Goal: Task Accomplishment & Management: Manage account settings

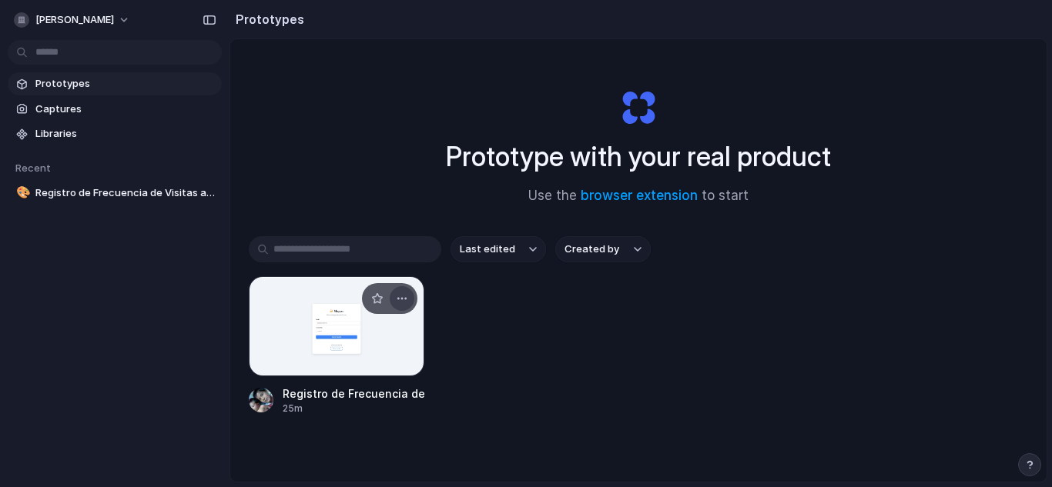
click at [399, 296] on div "button" at bounding box center [402, 299] width 12 height 12
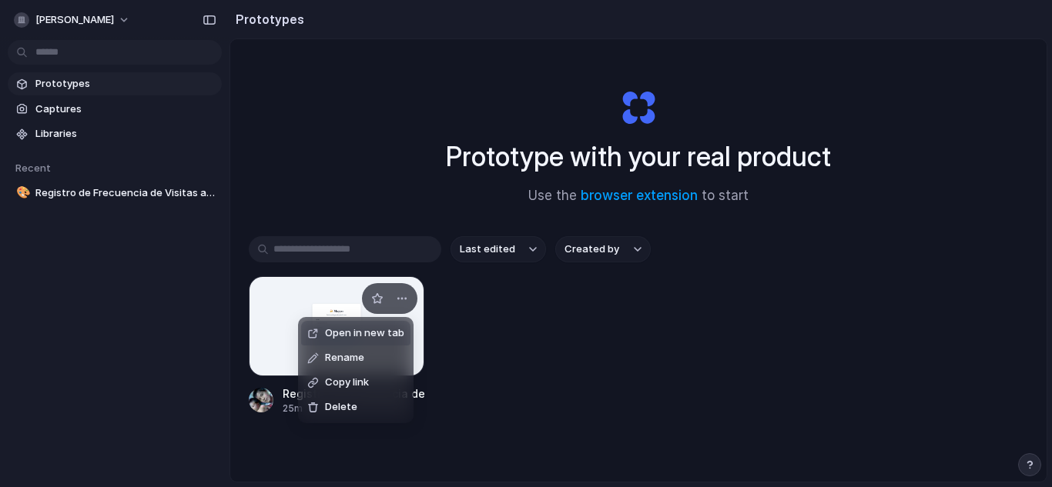
click at [372, 333] on span "Open in new tab" at bounding box center [364, 333] width 79 height 15
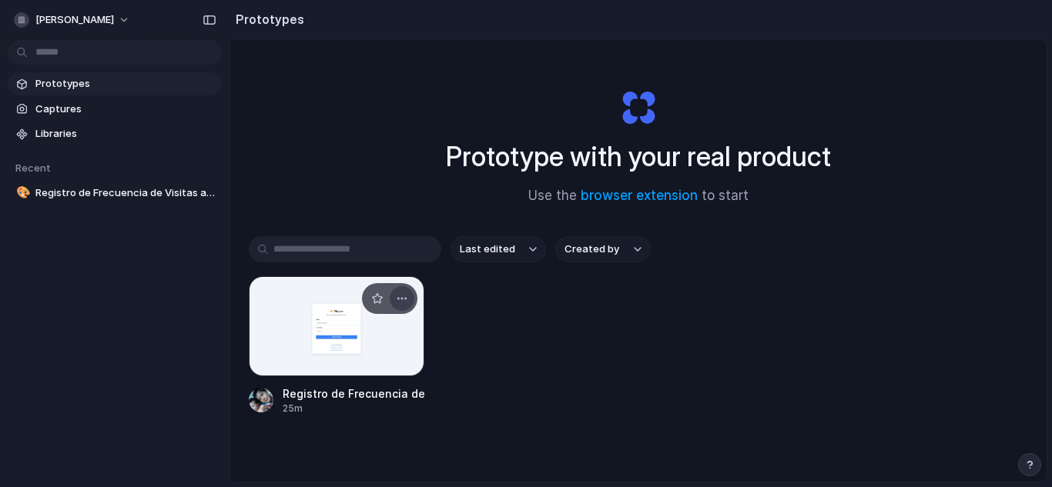
click at [401, 298] on div "button" at bounding box center [402, 299] width 12 height 12
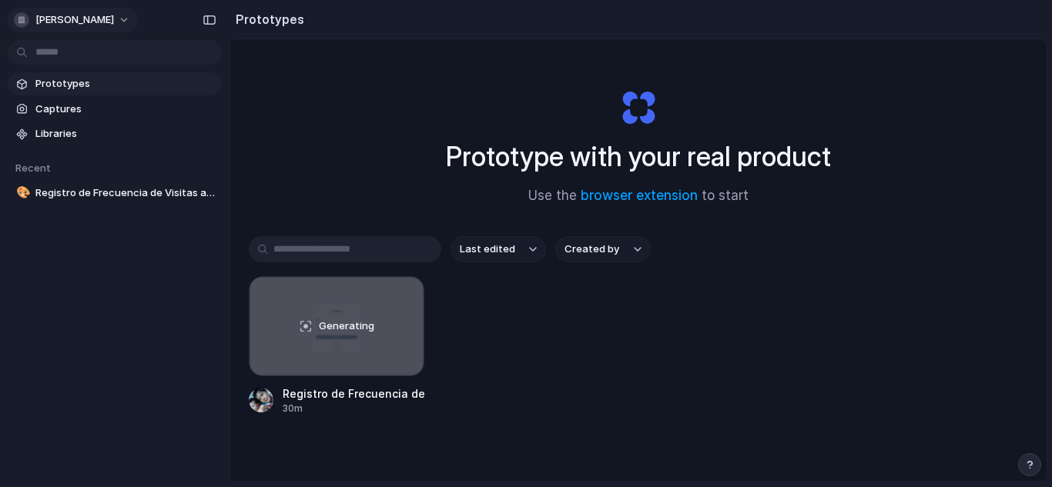
click at [25, 16] on div "button" at bounding box center [21, 19] width 15 height 15
drag, startPoint x: 65, startPoint y: 246, endPoint x: 246, endPoint y: -52, distance: 348.6
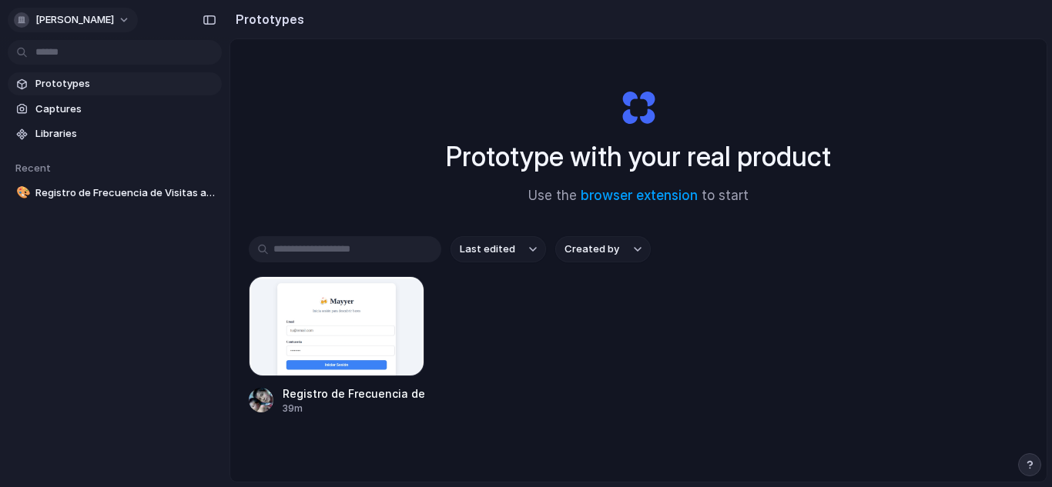
click at [25, 27] on div "button" at bounding box center [21, 19] width 15 height 15
click at [32, 121] on div "Sign out" at bounding box center [46, 128] width 59 height 15
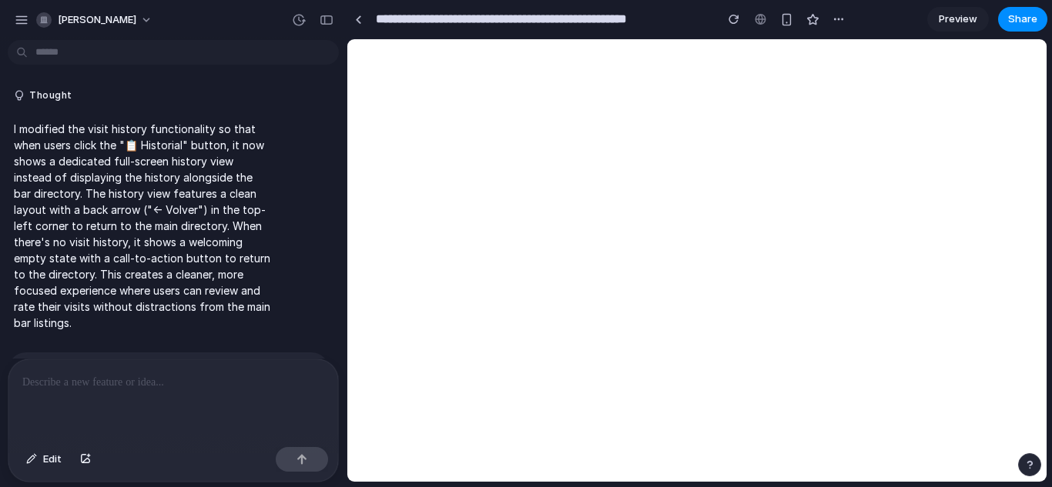
scroll to position [5350, 0]
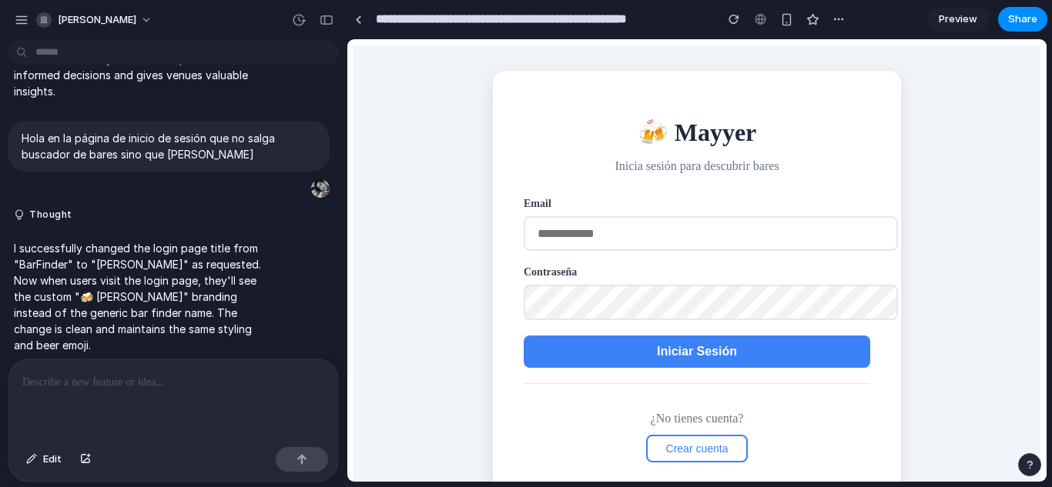
click at [584, 239] on input "email" at bounding box center [711, 233] width 374 height 35
type input "**********"
click button "Iniciar Sesión" at bounding box center [697, 352] width 346 height 32
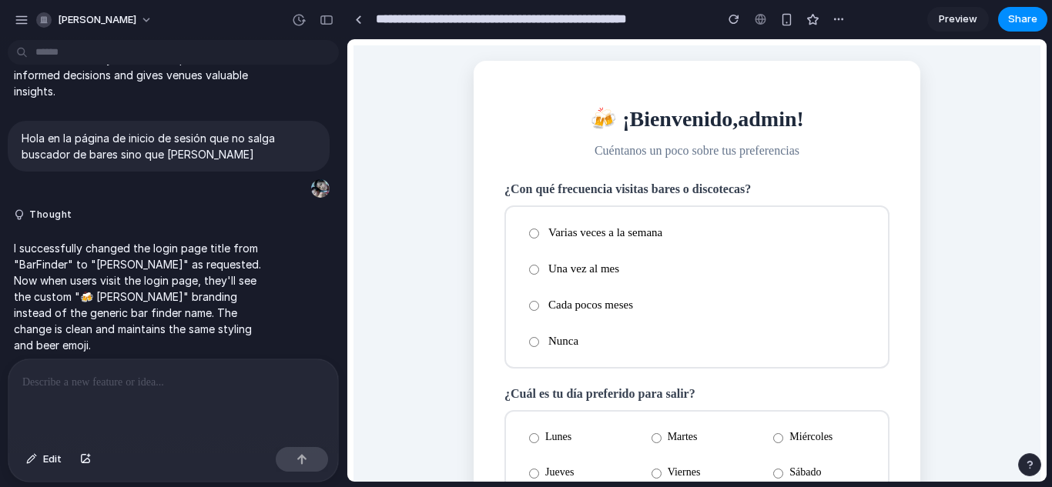
click at [540, 294] on label "Cada pocos meses" at bounding box center [696, 305] width 357 height 27
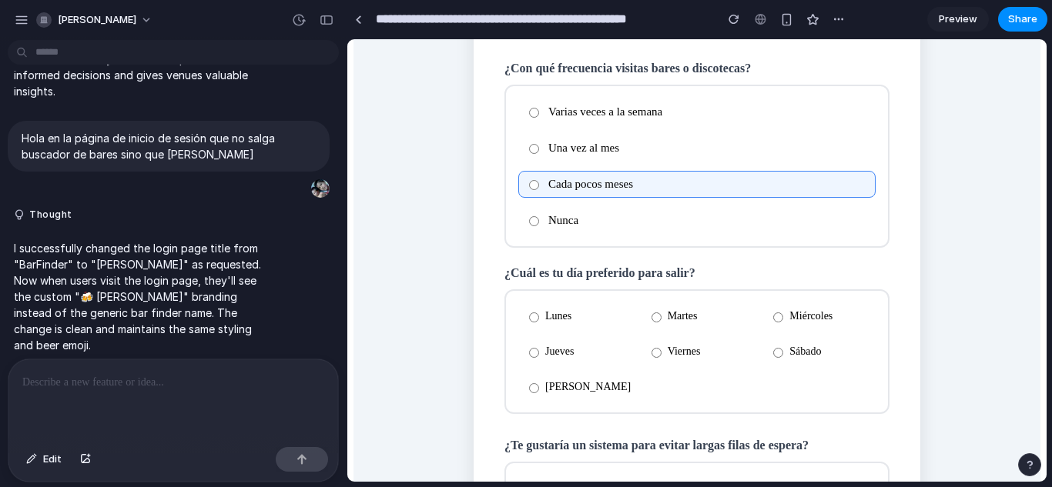
scroll to position [122, 0]
click at [529, 384] on label "Domingo" at bounding box center [574, 386] width 113 height 26
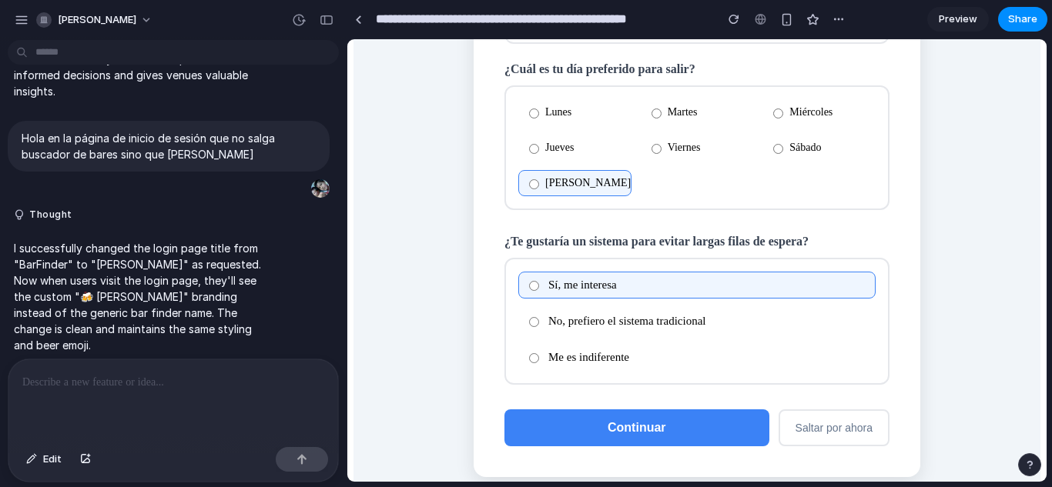
scroll to position [345, 0]
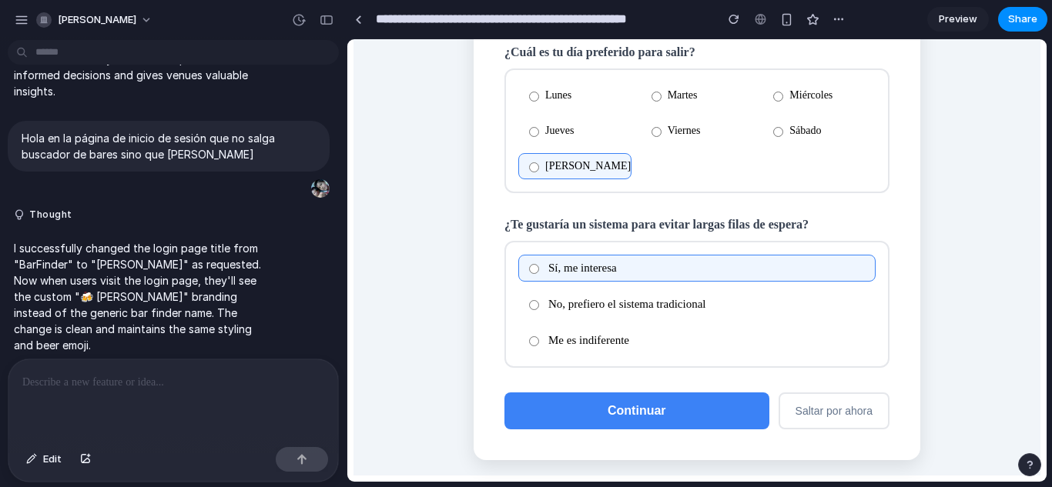
click at [564, 400] on button "Continuar" at bounding box center [636, 411] width 265 height 37
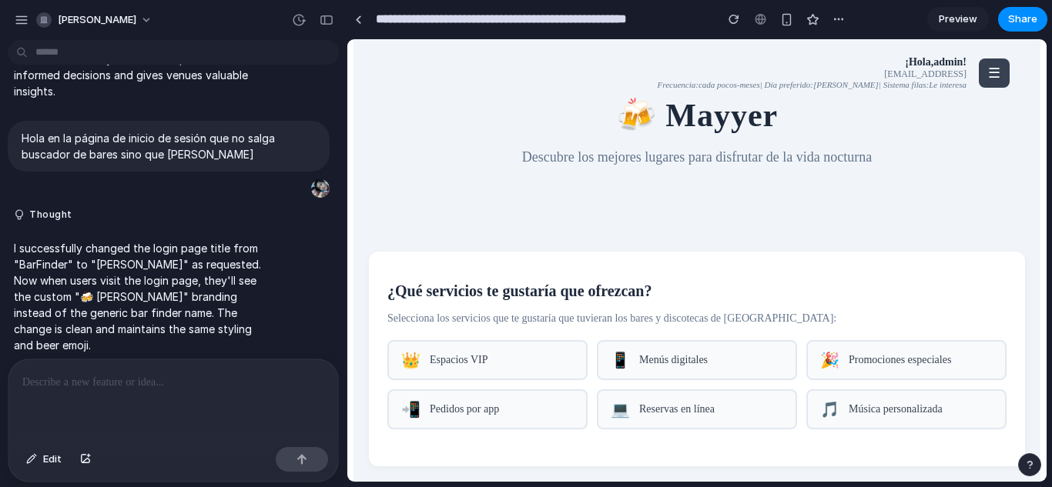
scroll to position [0, 0]
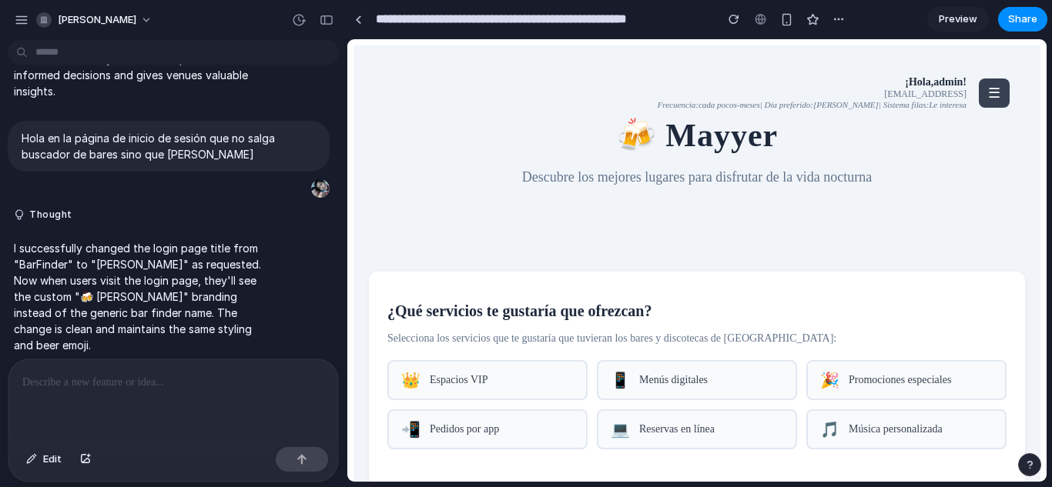
click at [979, 81] on button "☰" at bounding box center [994, 93] width 31 height 29
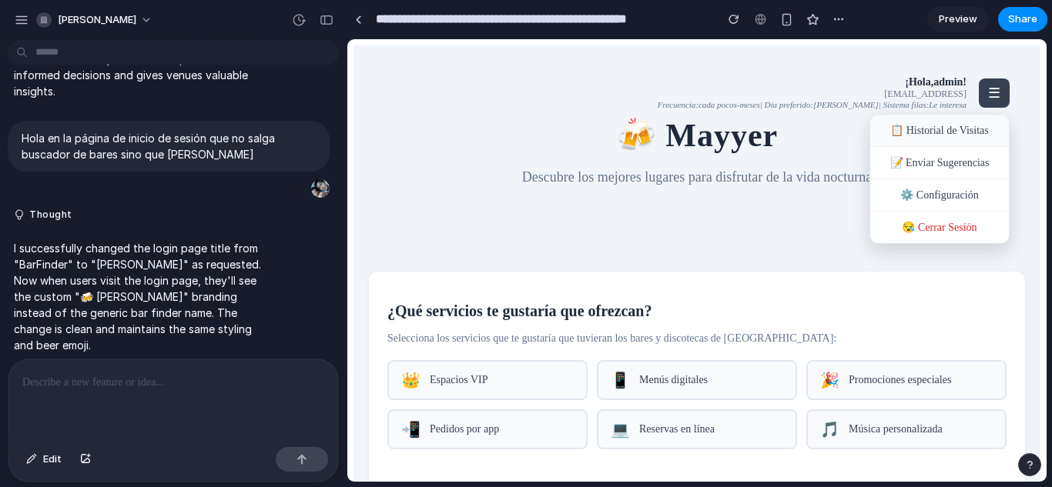
click at [939, 129] on div "📋 Historial de Visitas" at bounding box center [939, 131] width 139 height 32
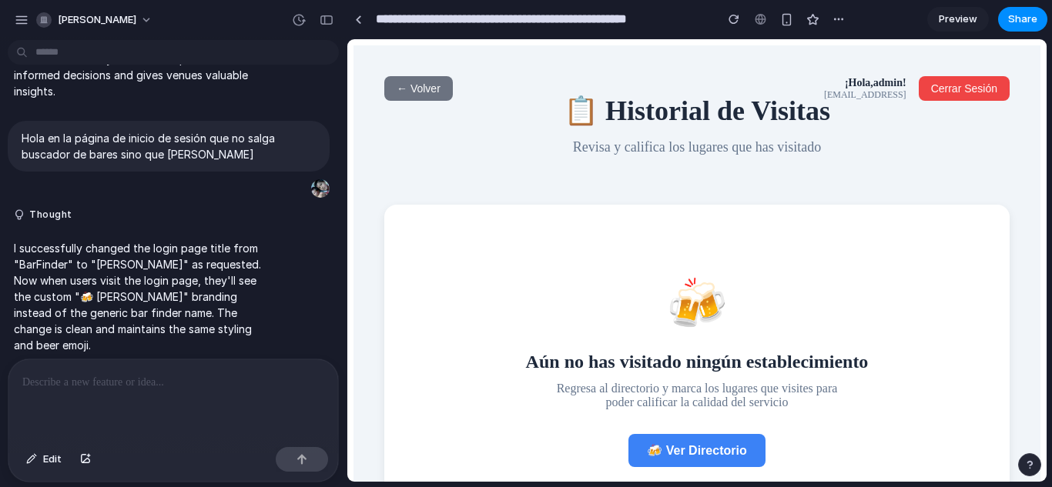
click at [417, 94] on span "← Volver" at bounding box center [419, 88] width 44 height 12
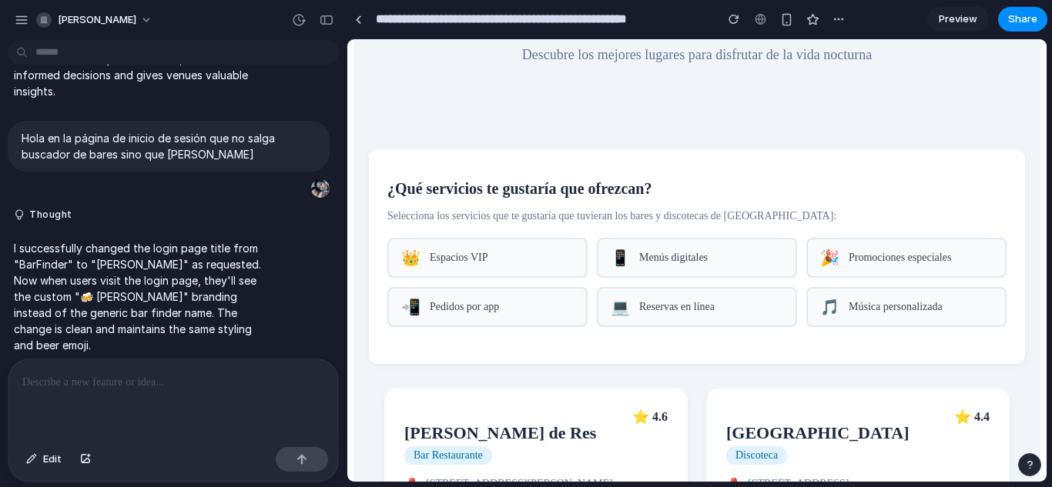
scroll to position [126, 0]
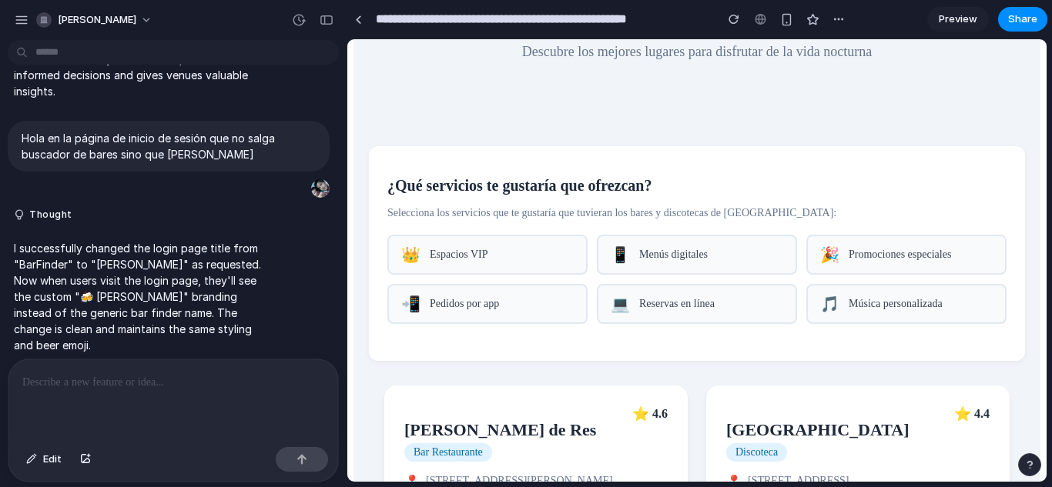
click at [536, 243] on div "👑 Espacios VIP" at bounding box center [487, 255] width 200 height 40
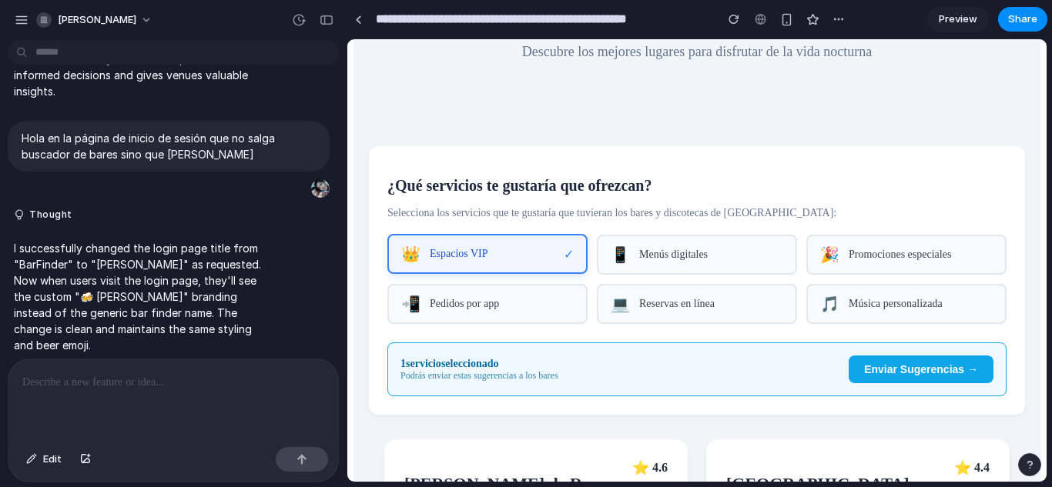
click at [708, 261] on span "Menús digitales" at bounding box center [711, 255] width 144 height 12
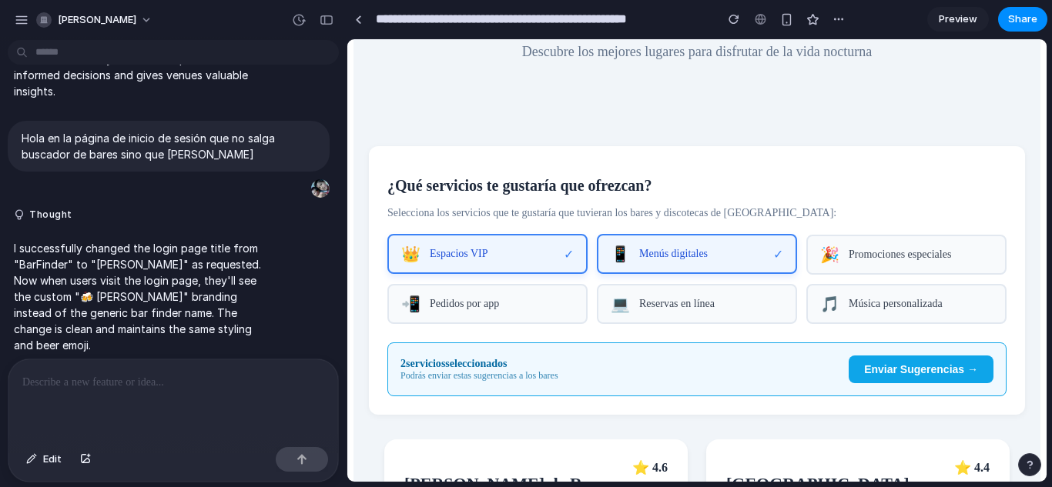
click at [908, 376] on span "Enviar Sugerencias →" at bounding box center [921, 369] width 114 height 12
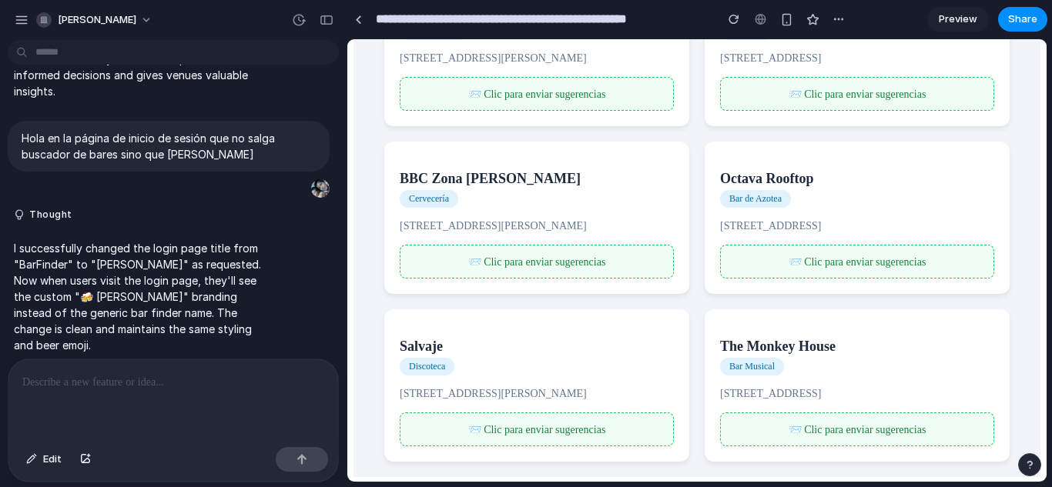
scroll to position [562, 0]
click at [845, 273] on div "📨 Clic para enviar sugerencias" at bounding box center [857, 260] width 274 height 34
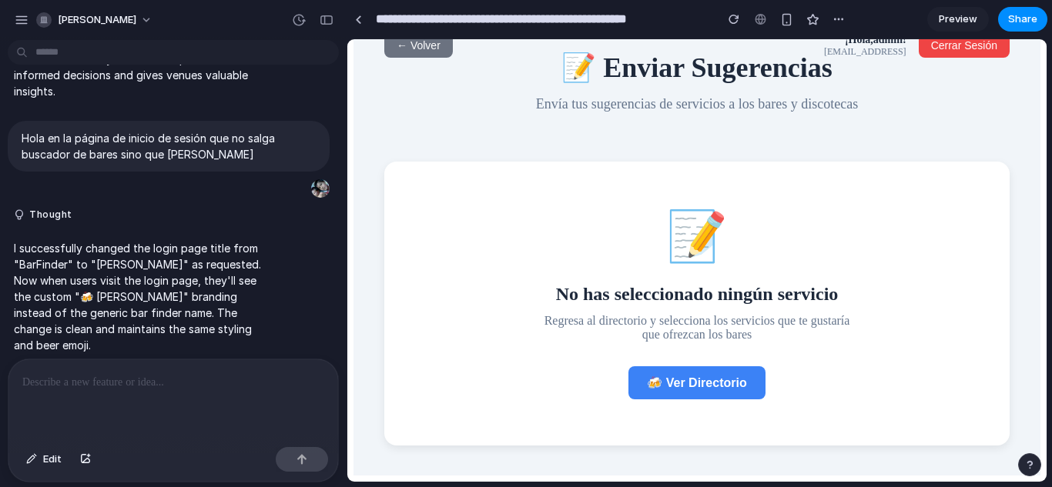
scroll to position [43, 0]
click at [410, 49] on span "← Volver" at bounding box center [419, 45] width 44 height 12
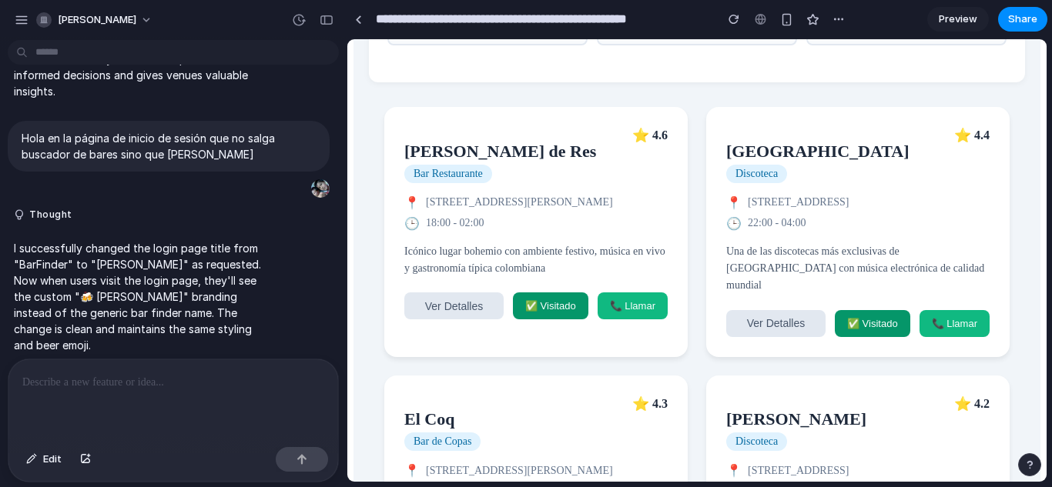
scroll to position [406, 0]
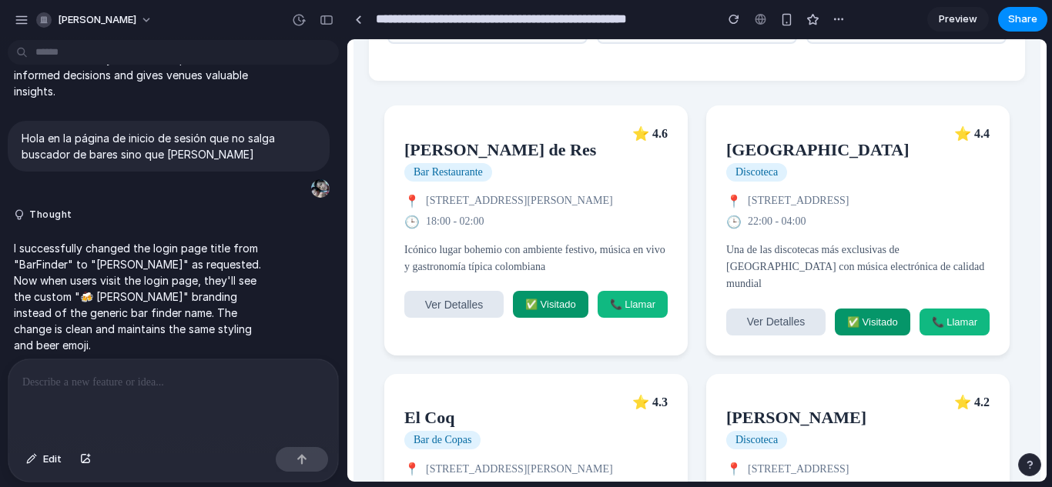
click at [566, 257] on p "Icónico lugar bohemio con ambiente festivo, música en vivo y gastronomía típica…" at bounding box center [535, 259] width 263 height 35
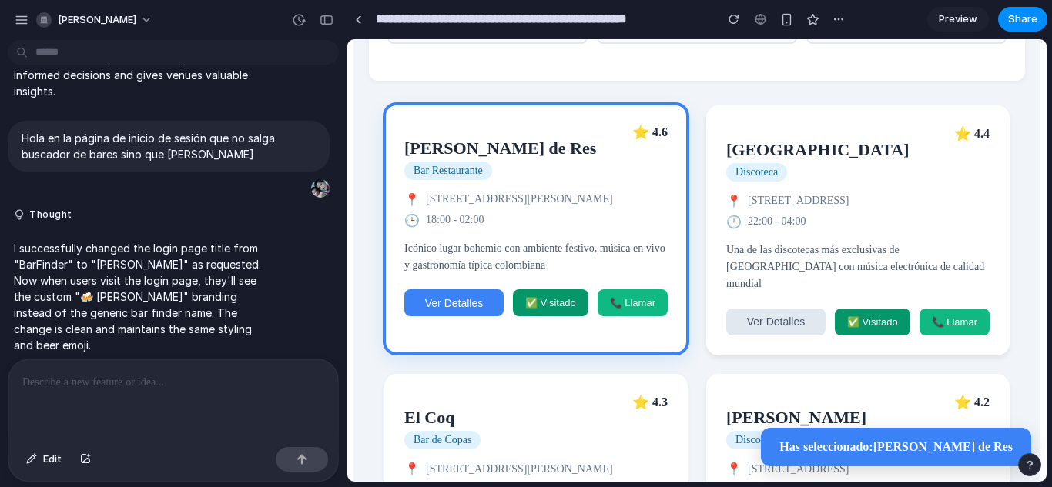
click at [459, 310] on span "Ver Detalles" at bounding box center [454, 303] width 58 height 12
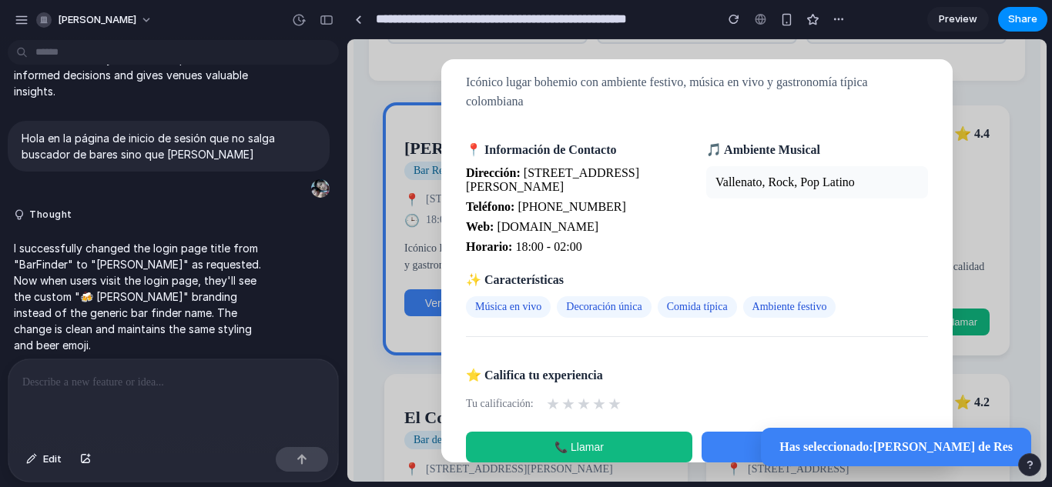
scroll to position [0, 0]
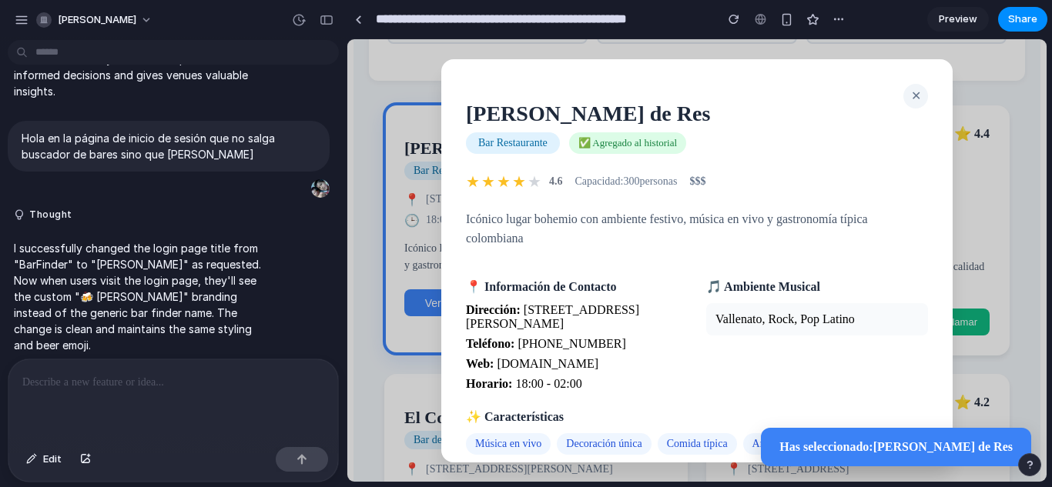
click at [911, 102] on span "✕" at bounding box center [916, 95] width 10 height 13
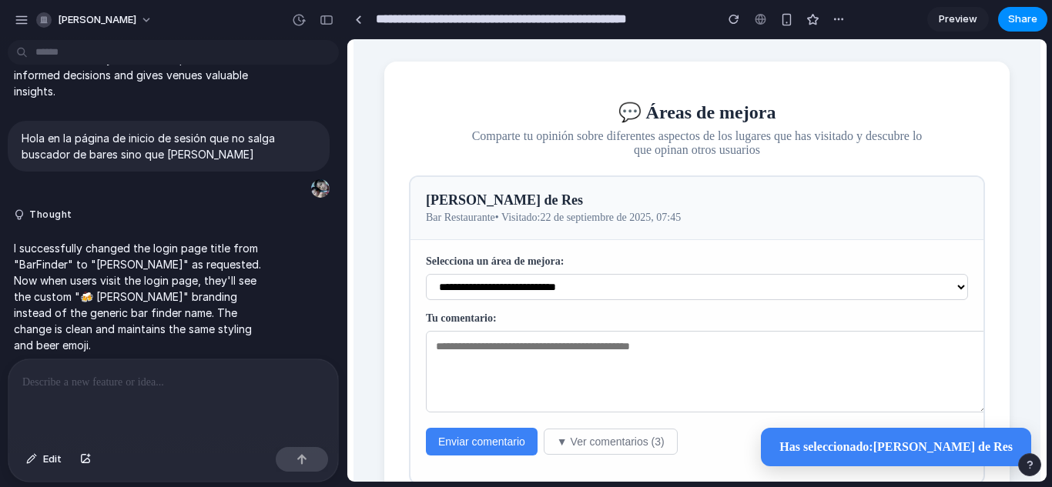
scroll to position [1859, 0]
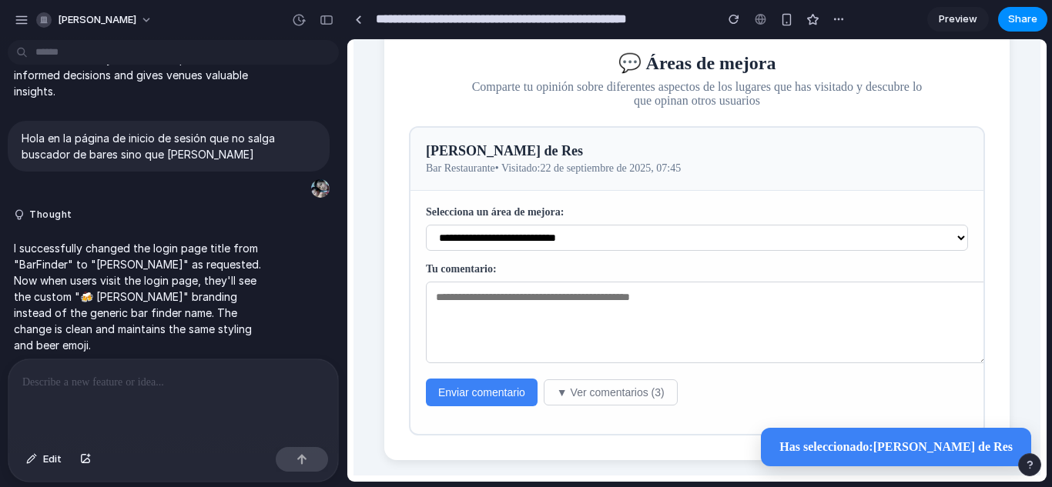
click at [556, 394] on button "▼ Ver comentarios (3)" at bounding box center [611, 393] width 134 height 26
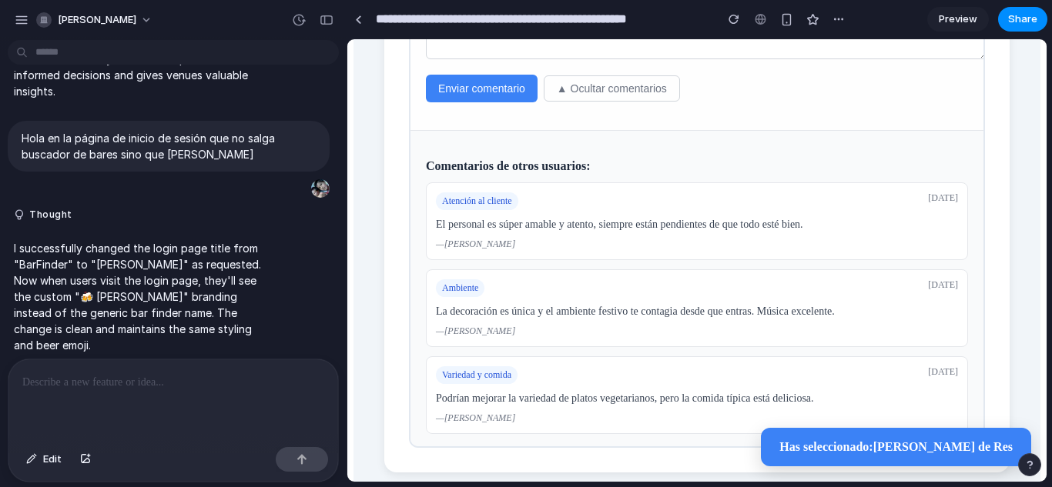
scroll to position [2164, 0]
click at [18, 18] on div "button" at bounding box center [22, 20] width 14 height 14
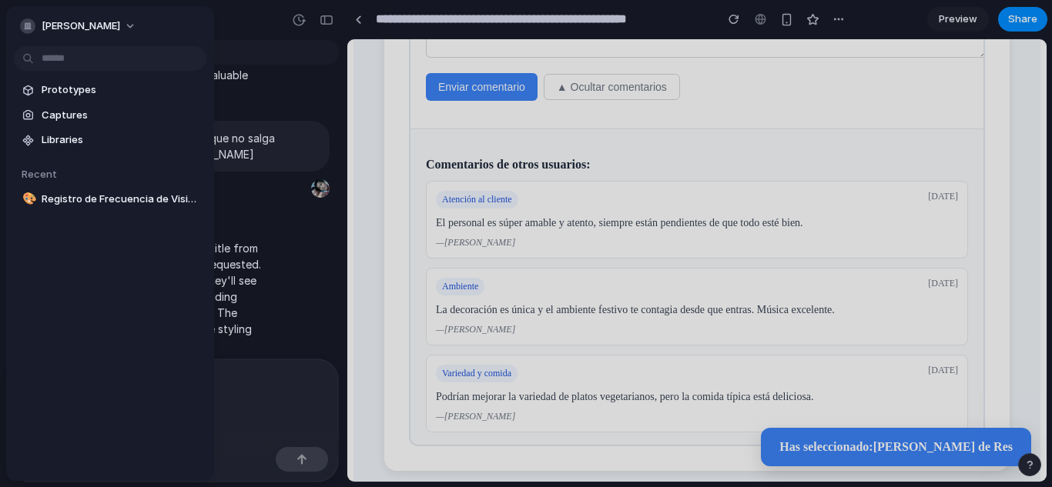
click at [781, 14] on div at bounding box center [526, 243] width 1052 height 487
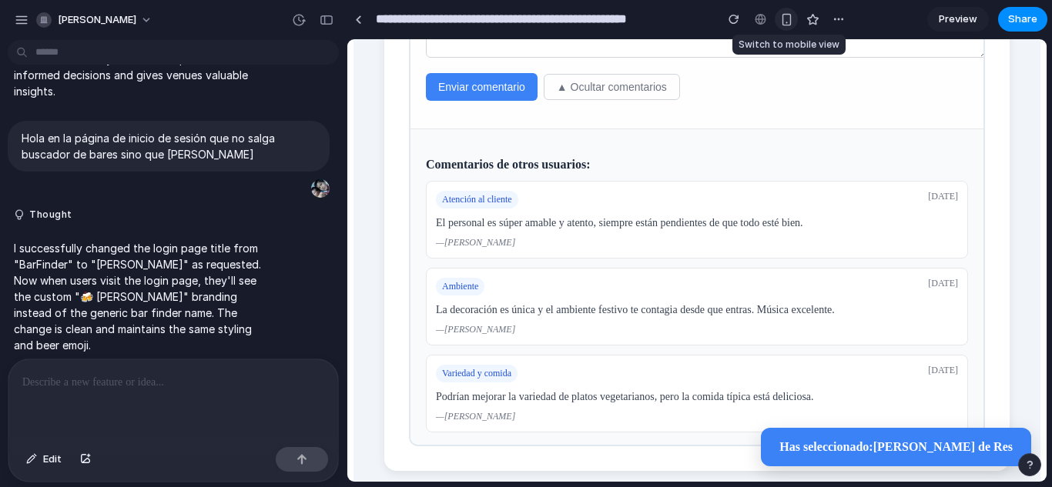
click at [782, 15] on div "button" at bounding box center [786, 19] width 13 height 13
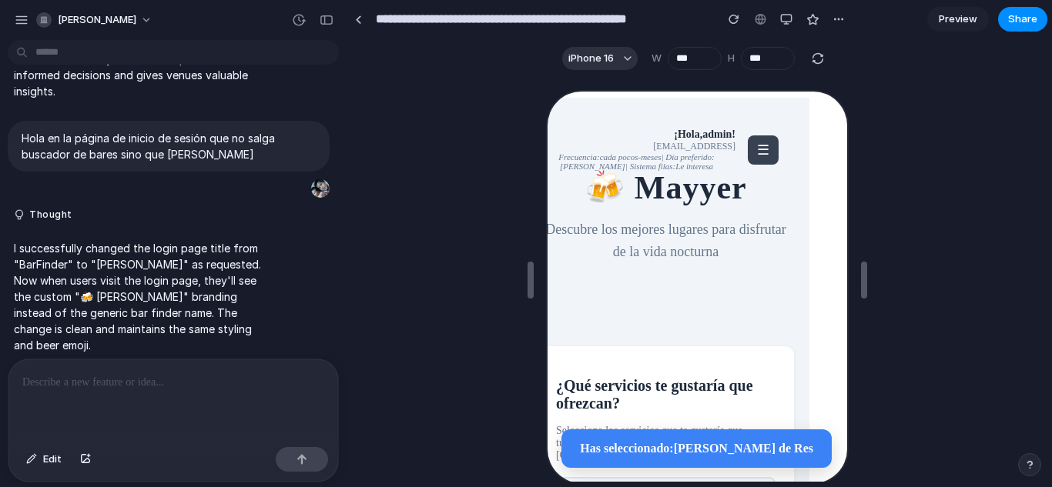
scroll to position [0, 0]
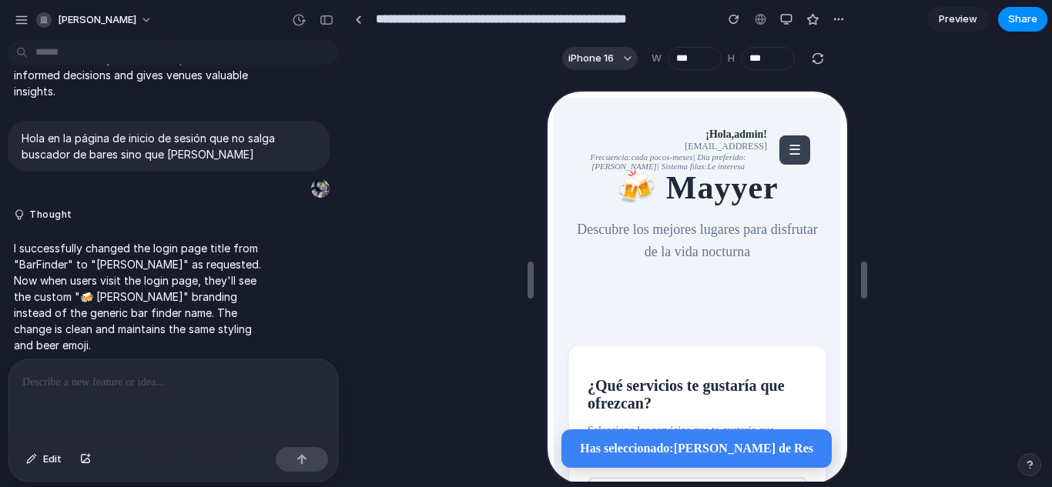
click at [167, 382] on p at bounding box center [173, 382] width 302 height 18
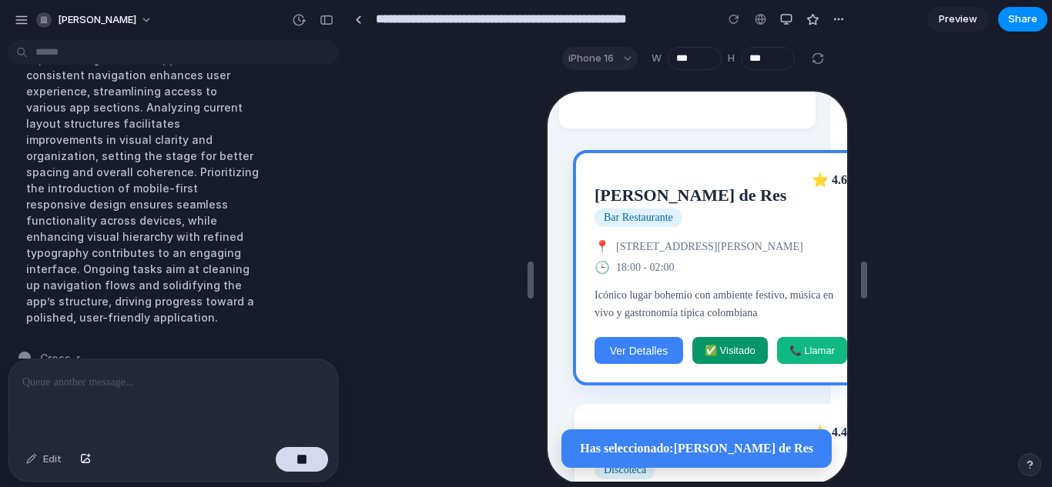
scroll to position [672, 0]
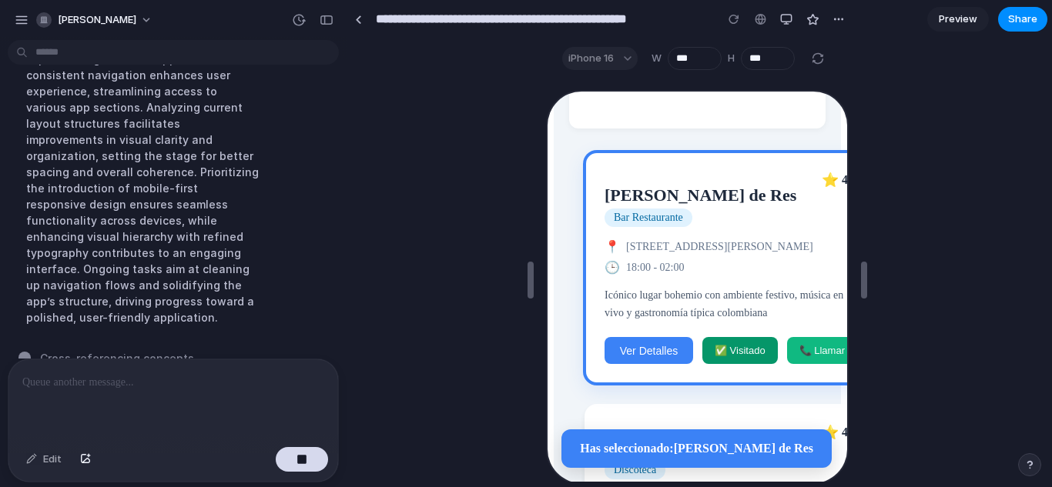
click at [624, 65] on div "iPhone 16" at bounding box center [599, 58] width 75 height 23
click at [618, 56] on div "iPhone 16" at bounding box center [599, 58] width 75 height 23
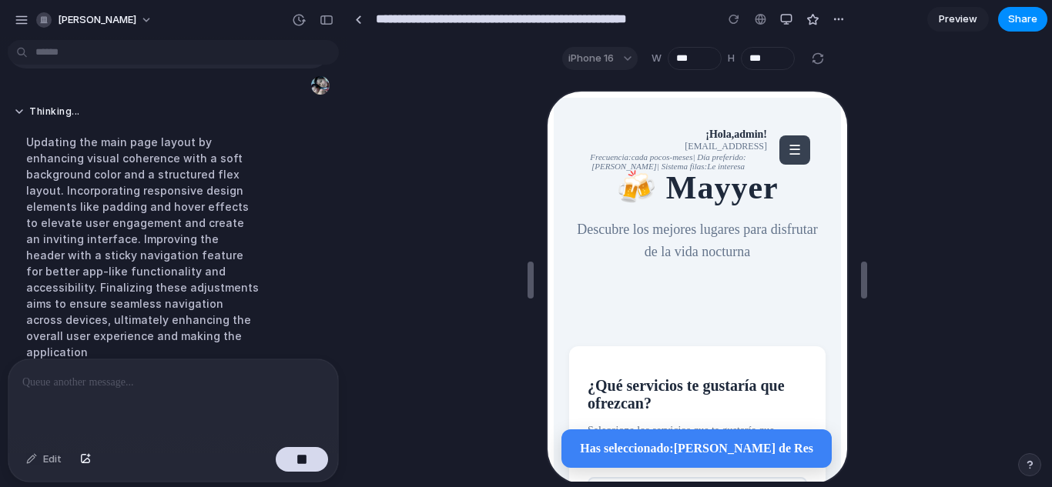
scroll to position [5727, 0]
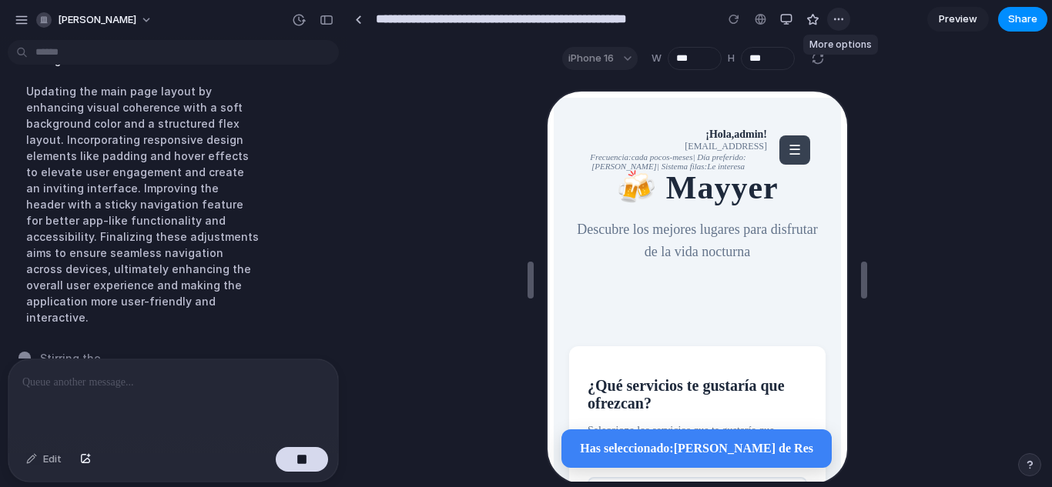
click at [844, 22] on div "button" at bounding box center [838, 19] width 12 height 12
click at [845, 12] on button "button" at bounding box center [838, 19] width 23 height 23
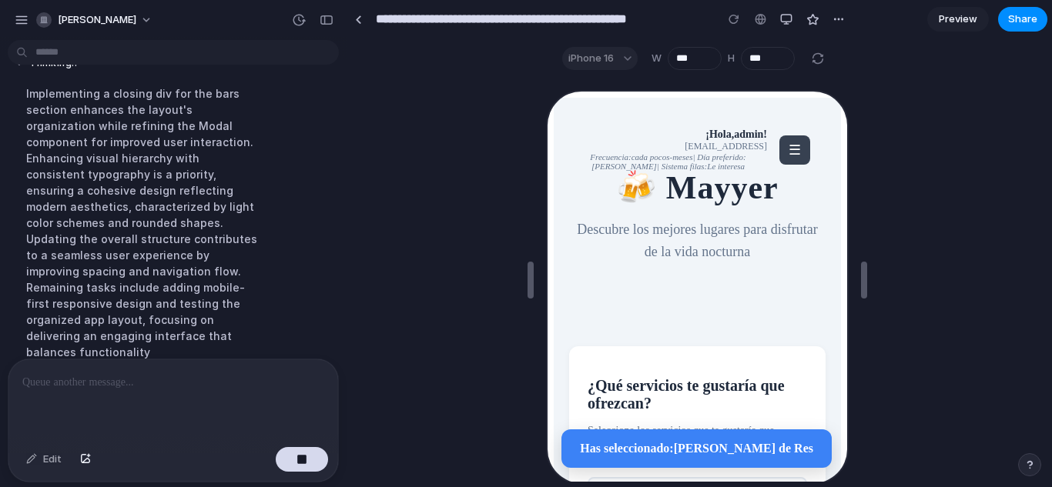
scroll to position [5759, 0]
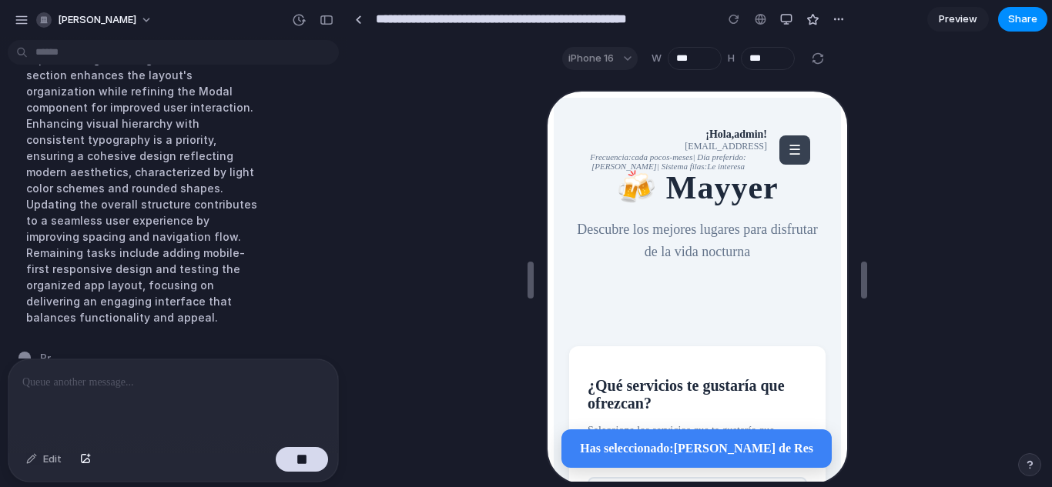
click at [786, 152] on span "☰" at bounding box center [792, 148] width 12 height 15
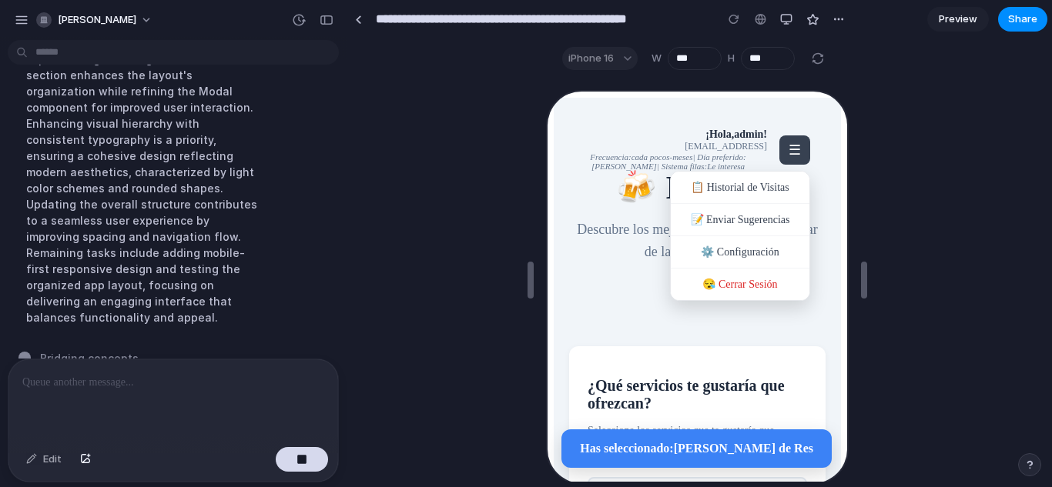
click at [811, 216] on div at bounding box center [695, 286] width 300 height 392
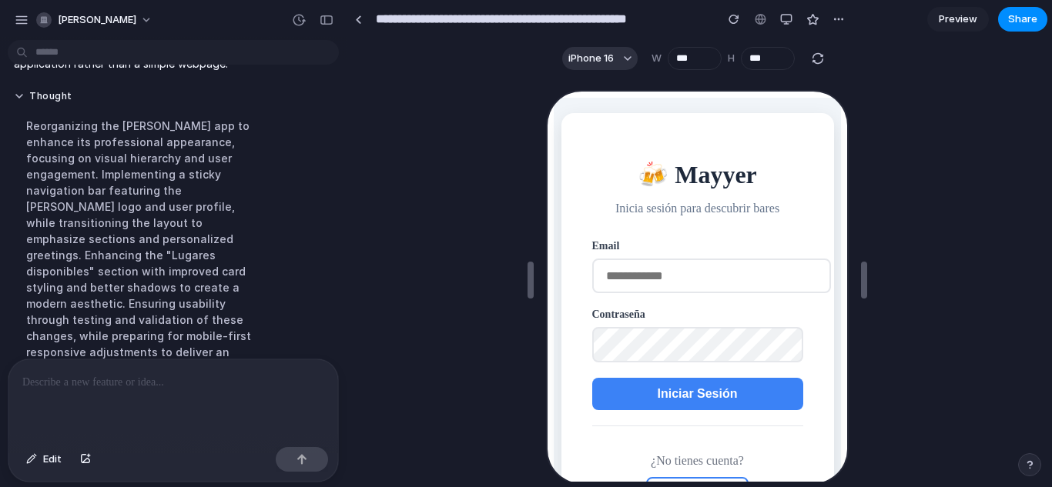
scroll to position [1, 0]
click at [624, 57] on div "button" at bounding box center [628, 59] width 8 height 8
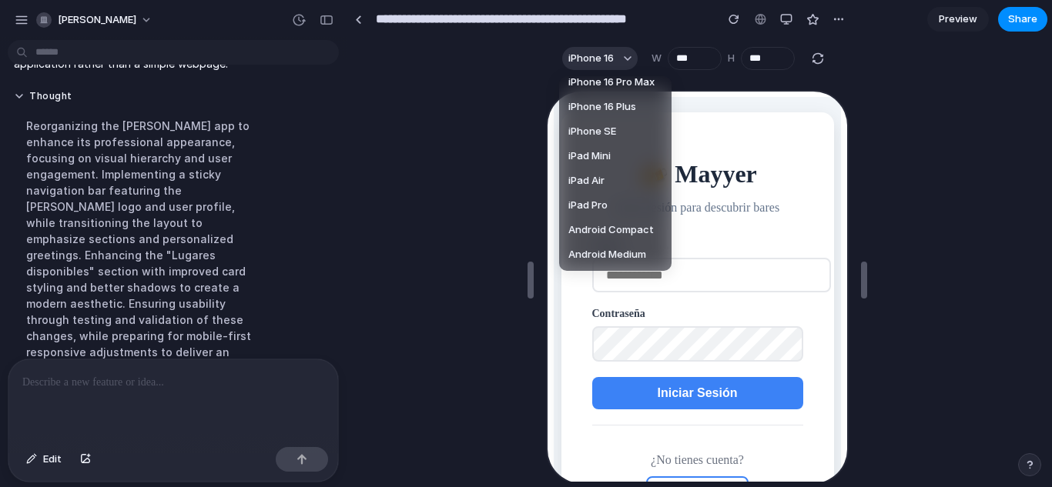
scroll to position [84, 0]
click at [596, 227] on span "Android Compact" at bounding box center [610, 230] width 85 height 15
type input "***"
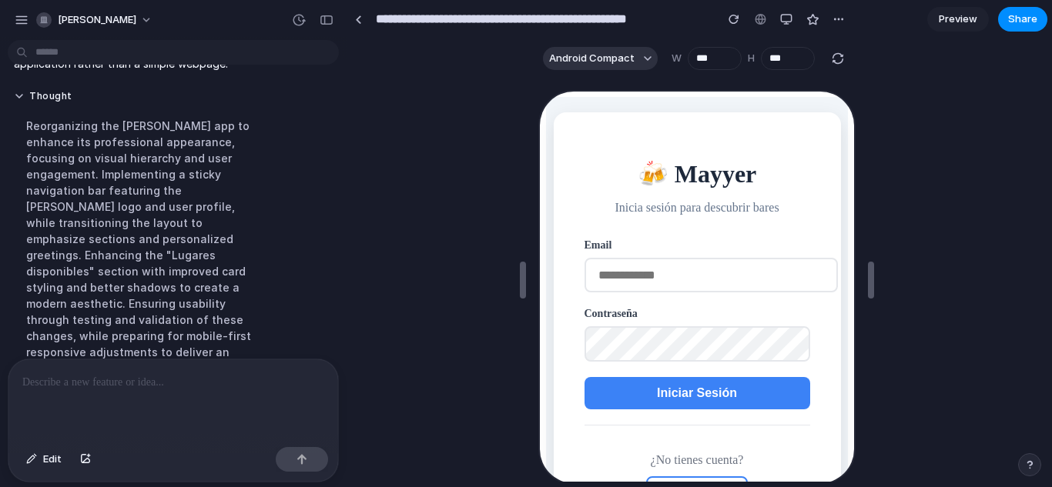
click at [648, 267] on input "email" at bounding box center [709, 273] width 253 height 35
type input "**********"
click at [668, 398] on span "Iniciar Sesión" at bounding box center [695, 391] width 80 height 13
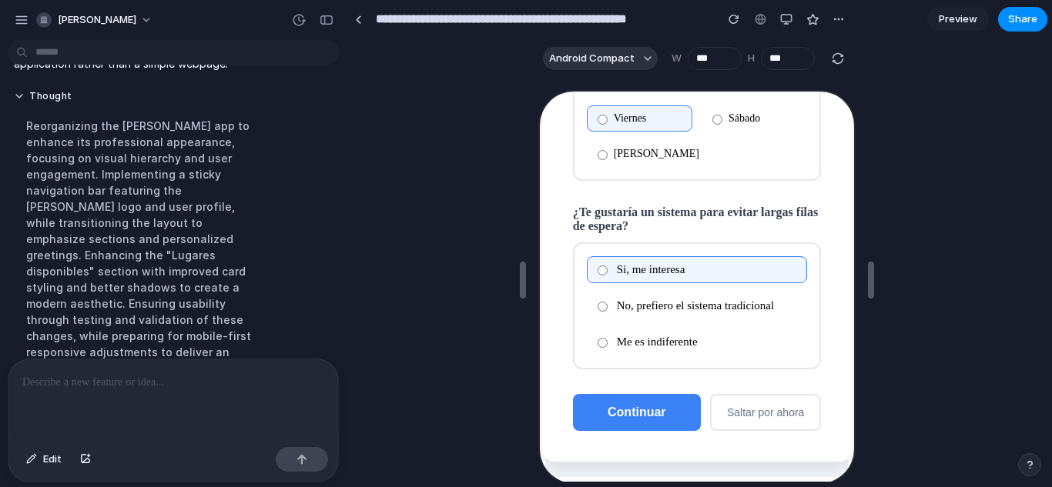
scroll to position [617, 0]
click at [626, 413] on span "Continuar" at bounding box center [635, 410] width 59 height 13
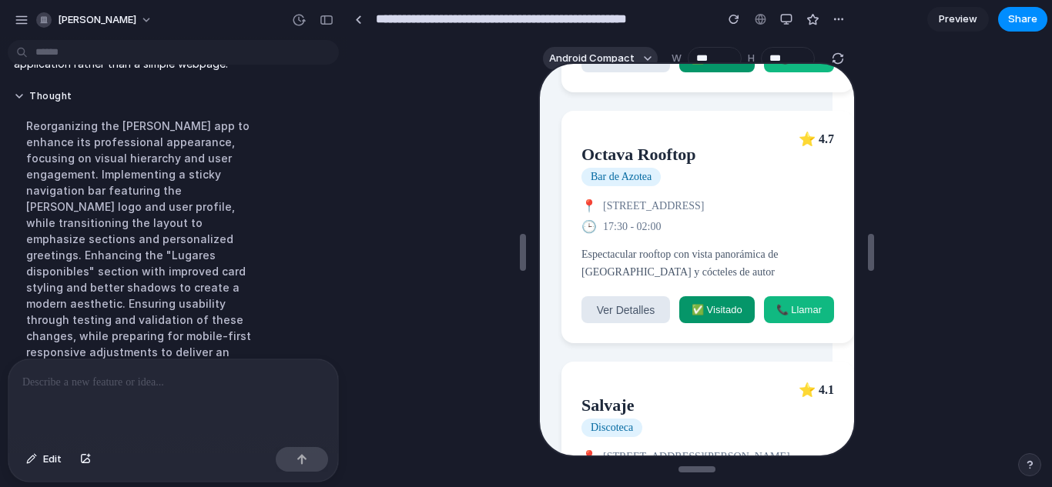
scroll to position [1983, 27]
click at [612, 303] on span "Ver Detalles" at bounding box center [624, 309] width 58 height 12
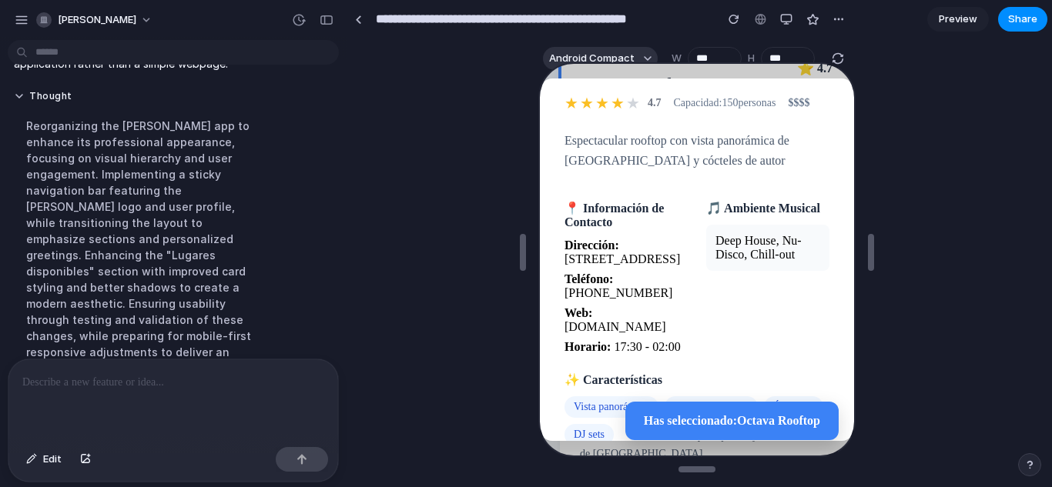
scroll to position [0, 0]
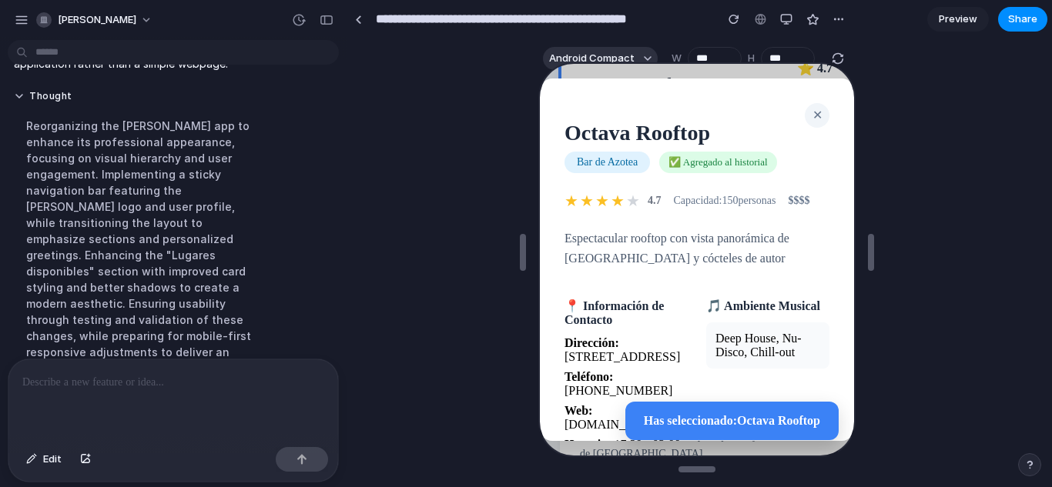
click at [811, 115] on span "✕" at bounding box center [816, 113] width 10 height 13
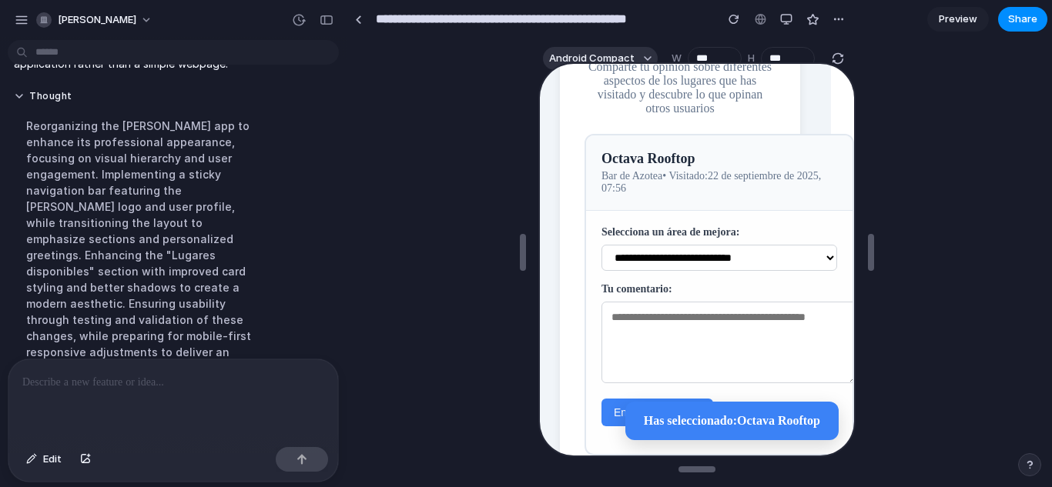
scroll to position [3290, 27]
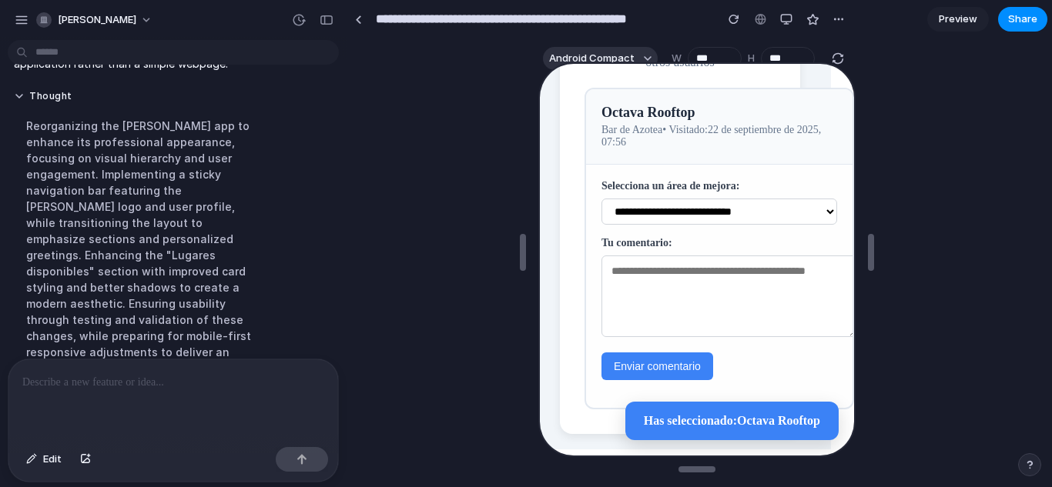
click at [156, 363] on div at bounding box center [173, 401] width 330 height 82
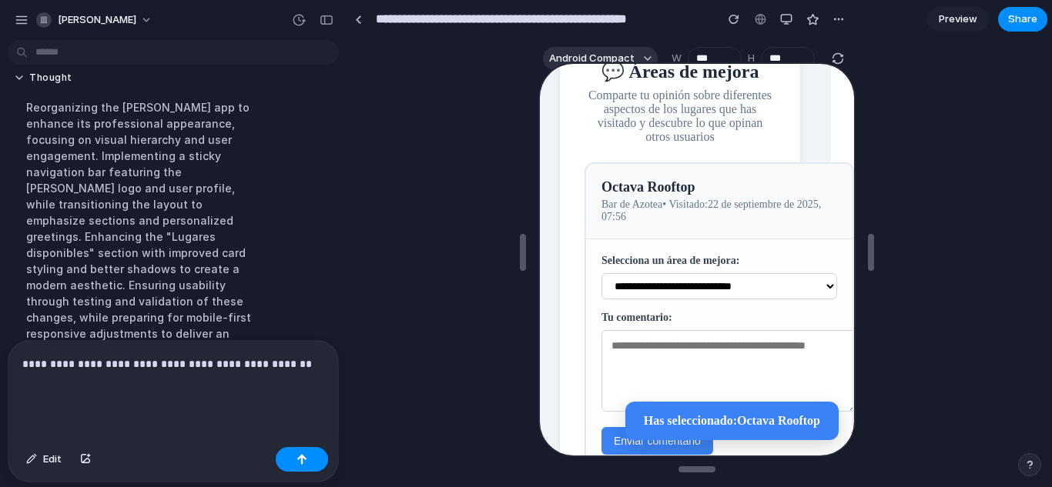
scroll to position [3183, 28]
click at [25, 22] on div "button" at bounding box center [22, 20] width 14 height 14
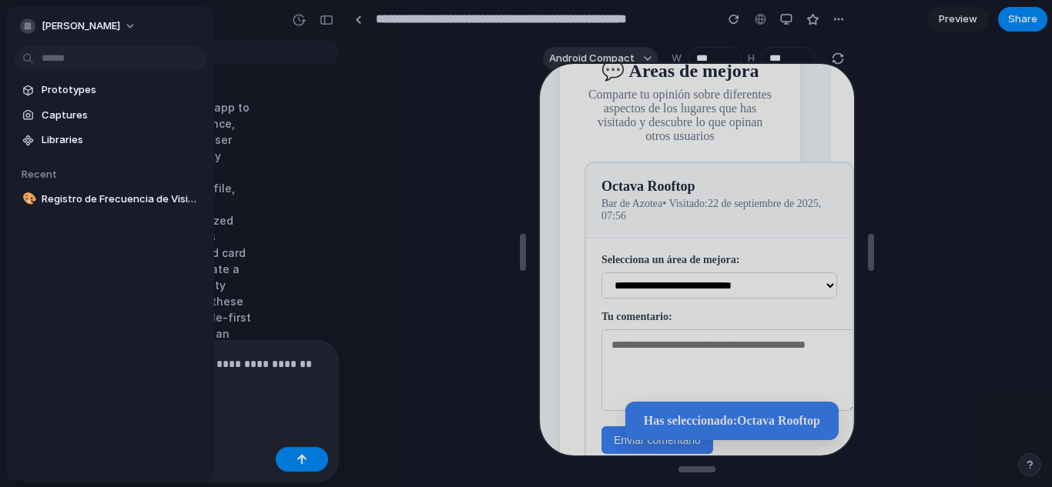
click at [270, 89] on div at bounding box center [526, 243] width 1052 height 487
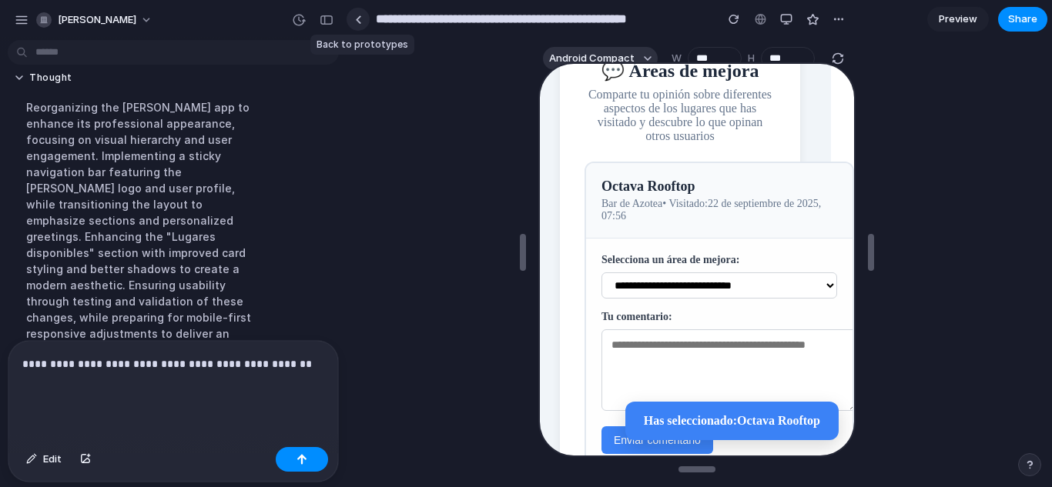
click at [355, 19] on div at bounding box center [358, 19] width 7 height 8
